Goal: Transaction & Acquisition: Obtain resource

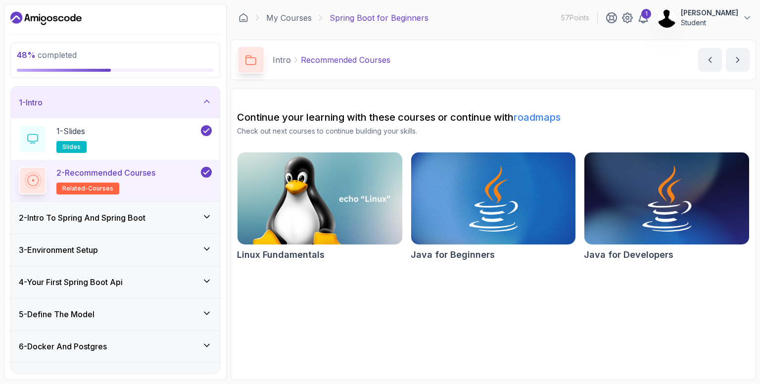
click at [675, 14] on img at bounding box center [667, 18] width 20 height 20
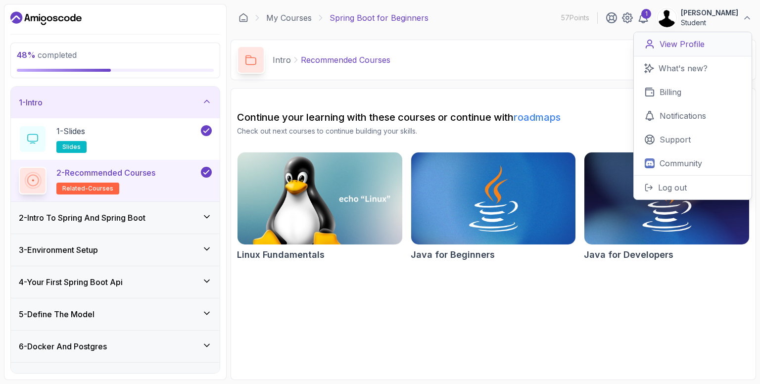
click at [681, 47] on p "View Profile" at bounding box center [682, 44] width 45 height 12
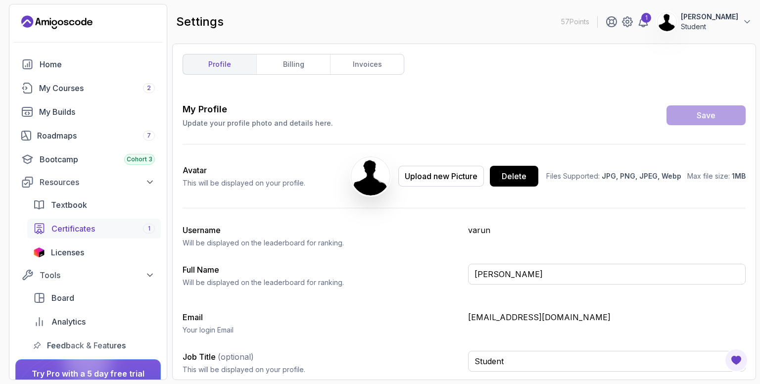
click at [65, 228] on span "Certificates" at bounding box center [73, 229] width 44 height 12
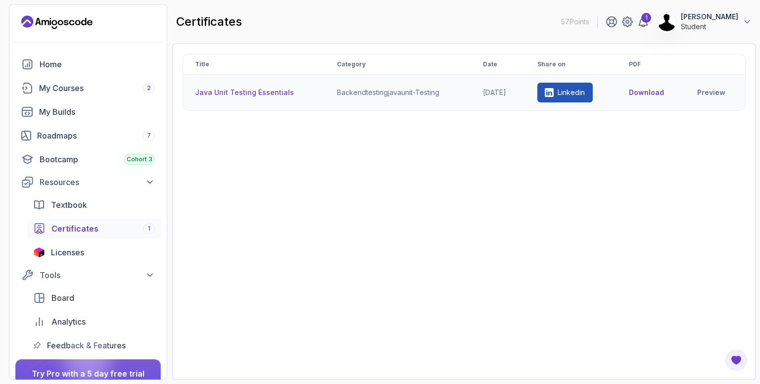
click at [578, 94] on p "Linkedin" at bounding box center [571, 93] width 27 height 10
click at [238, 93] on th "Java Unit Testing Essentials" at bounding box center [254, 93] width 142 height 36
click at [639, 92] on button "Download" at bounding box center [646, 93] width 35 height 10
click at [708, 94] on link "Preview" at bounding box center [716, 93] width 35 height 10
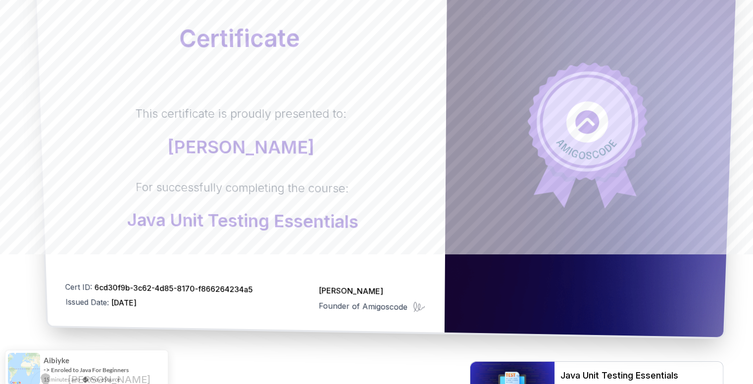
scroll to position [143, 0]
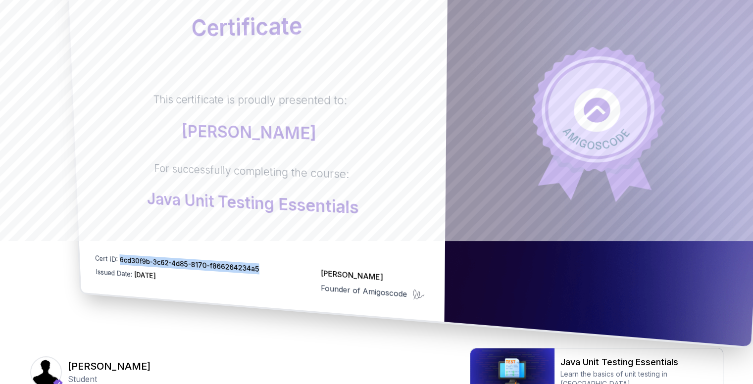
drag, startPoint x: 269, startPoint y: 274, endPoint x: 119, endPoint y: 251, distance: 151.7
click at [119, 251] on div "Certificate This certificate is proudly presented to: [PERSON_NAME] For success…" at bounding box center [257, 117] width 382 height 409
copy span "6cd30f9b-3c62-4d85-8170-f866264234a5"
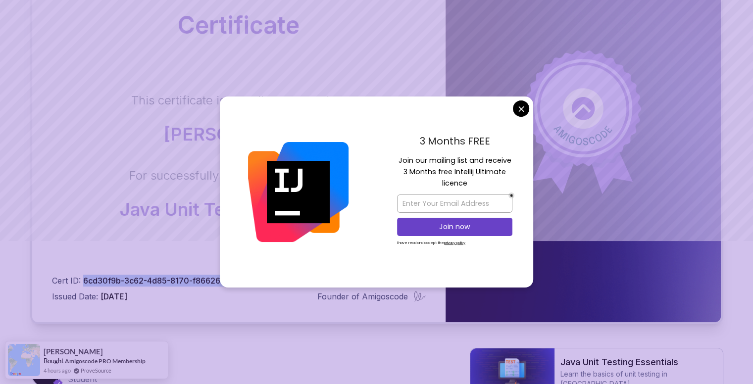
scroll to position [44, 0]
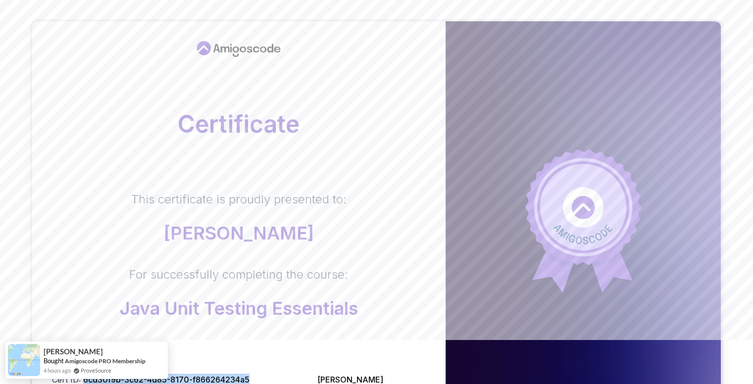
click at [524, 107] on body "Certificate This certificate is proudly presented to: Varun Prakash For success…" at bounding box center [376, 269] width 753 height 627
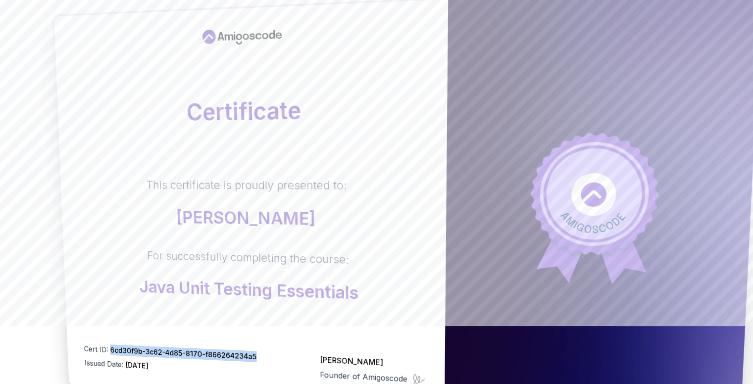
scroll to position [99, 0]
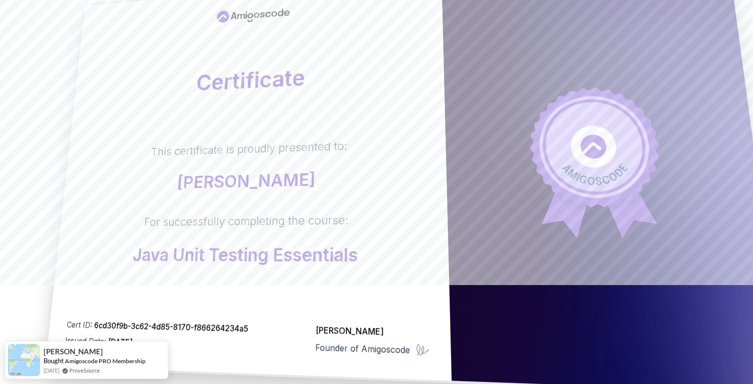
drag, startPoint x: 293, startPoint y: 8, endPoint x: 257, endPoint y: 8, distance: 35.6
click at [257, 8] on div at bounding box center [260, 14] width 326 height 37
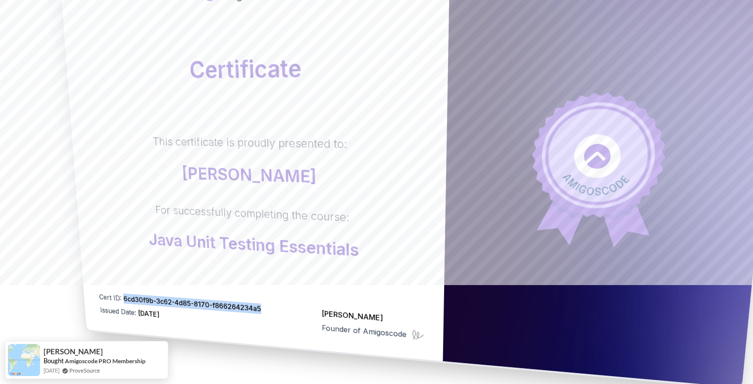
drag, startPoint x: 260, startPoint y: 307, endPoint x: 123, endPoint y: 297, distance: 137.0
click at [123, 297] on div "Cert ID: 6cd30f9b-3c62-4d85-8170-f866264234a5 Issued Date: 2025-06-15 Nelson Dj…" at bounding box center [260, 315] width 325 height 49
copy span "6cd30f9b-3c62-4d85-8170-f866264234a5"
